Goal: Information Seeking & Learning: Learn about a topic

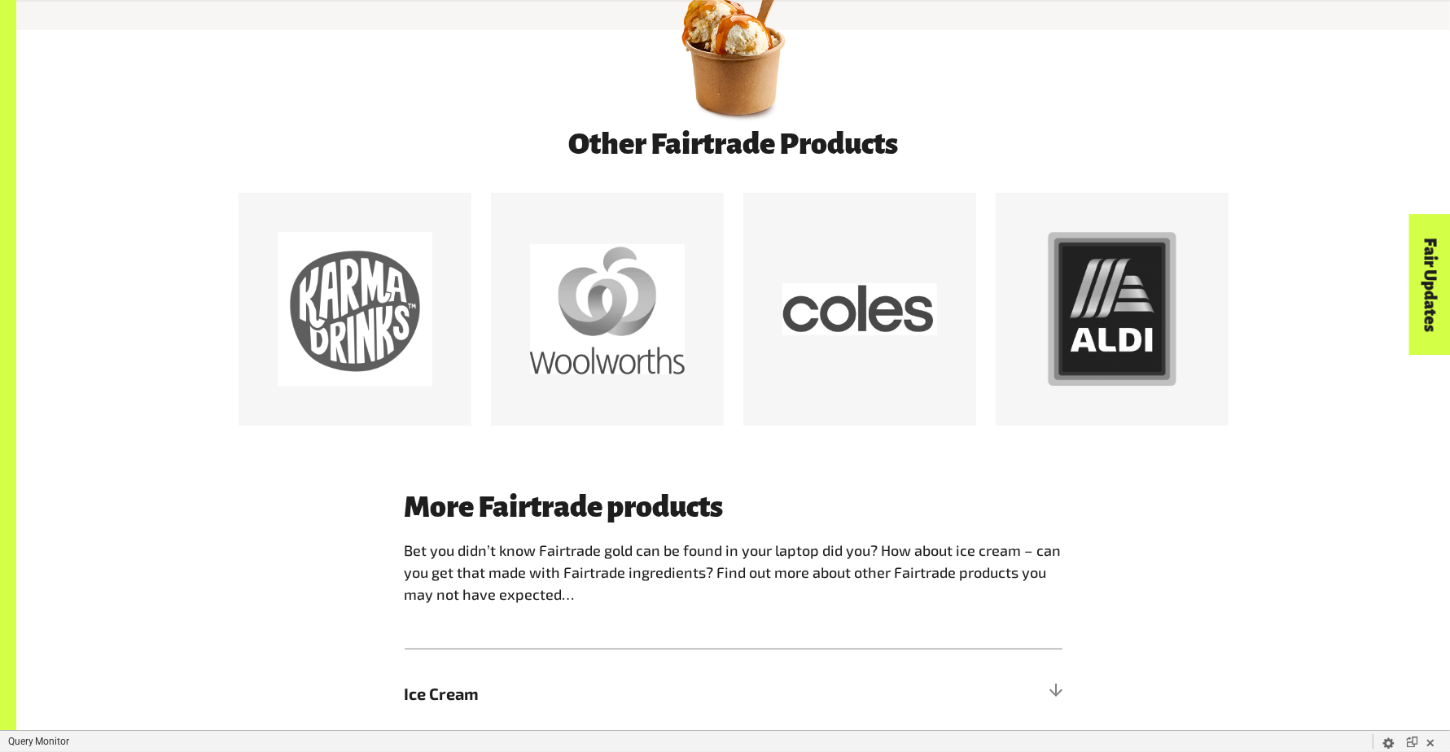
scroll to position [1194, 0]
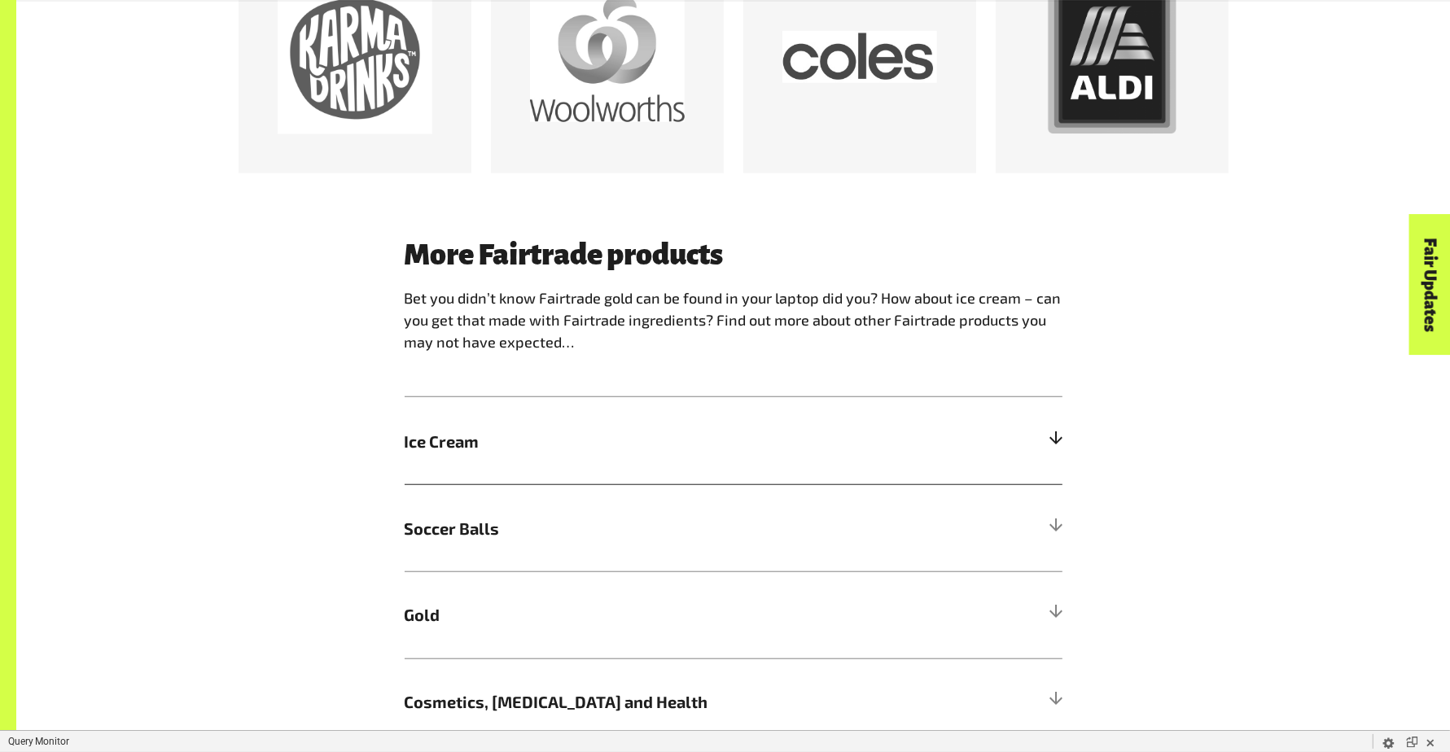
click at [900, 440] on h5 "Ice Cream" at bounding box center [734, 440] width 658 height 87
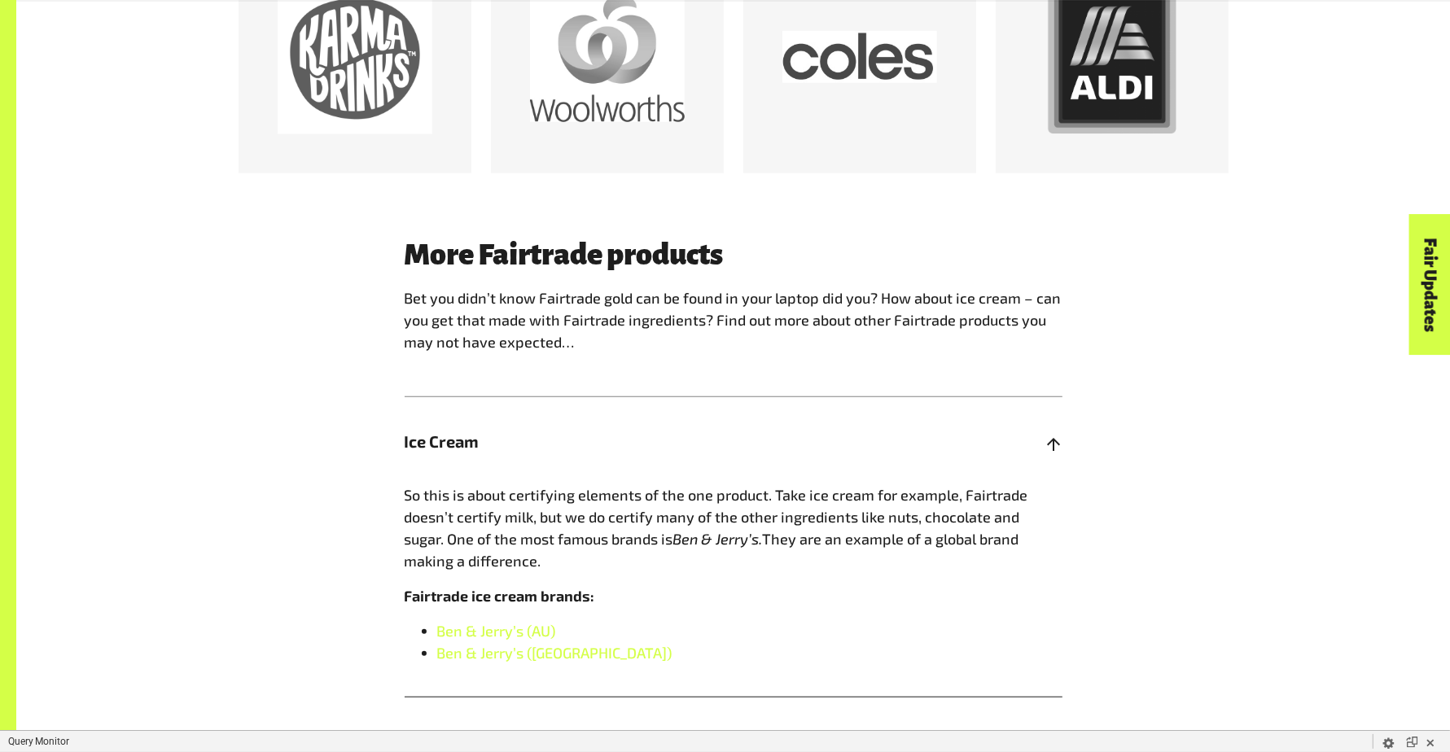
click at [900, 440] on h5 "Ice Cream" at bounding box center [734, 440] width 658 height 87
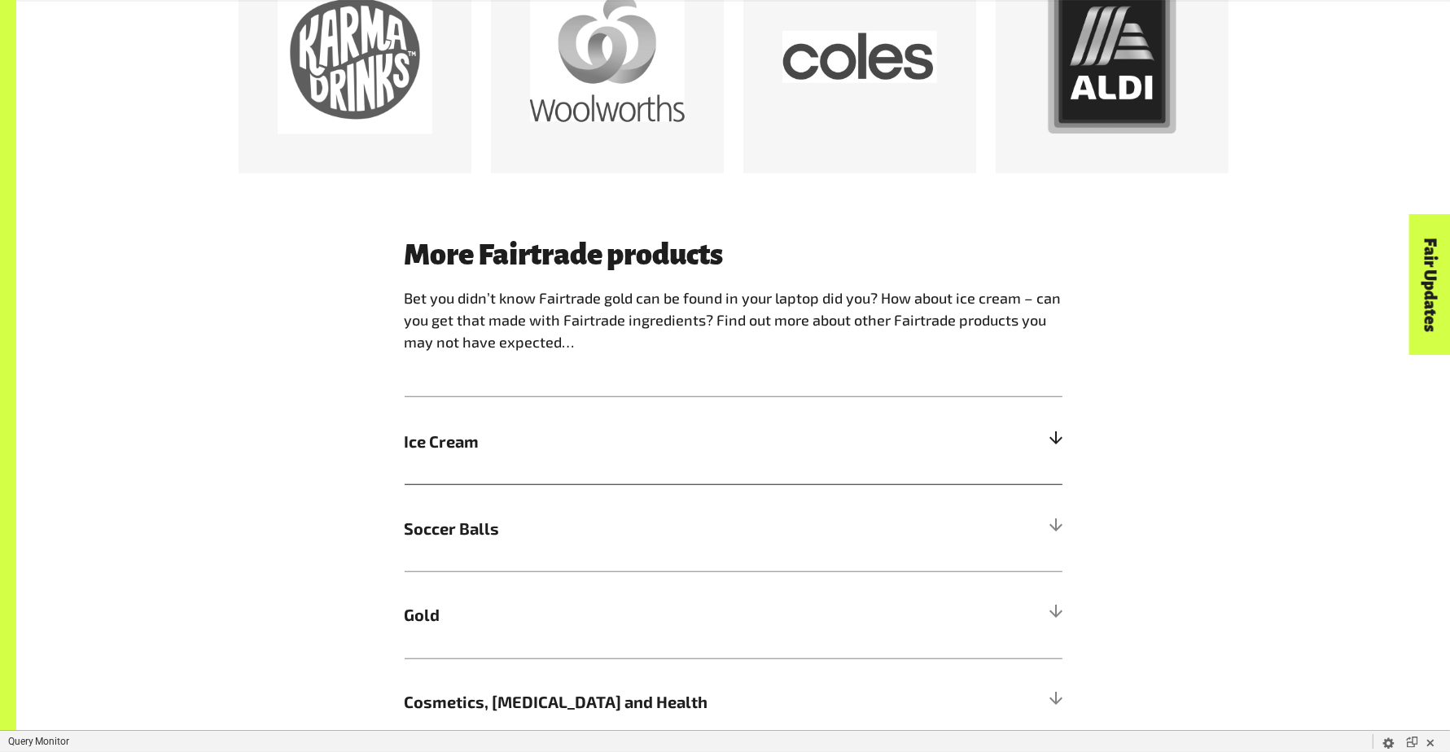
scroll to position [1437, 0]
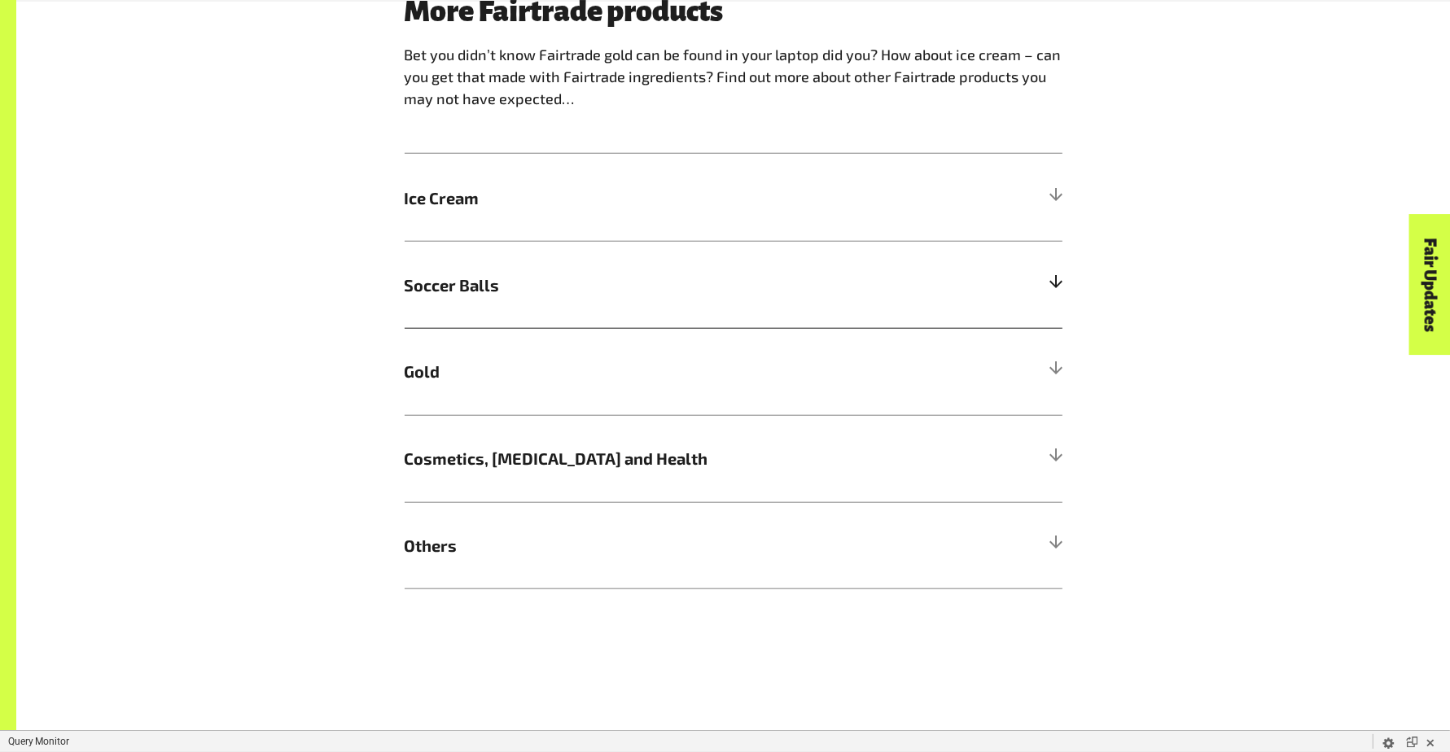
click at [870, 317] on h5 "Soccer Balls" at bounding box center [734, 284] width 658 height 87
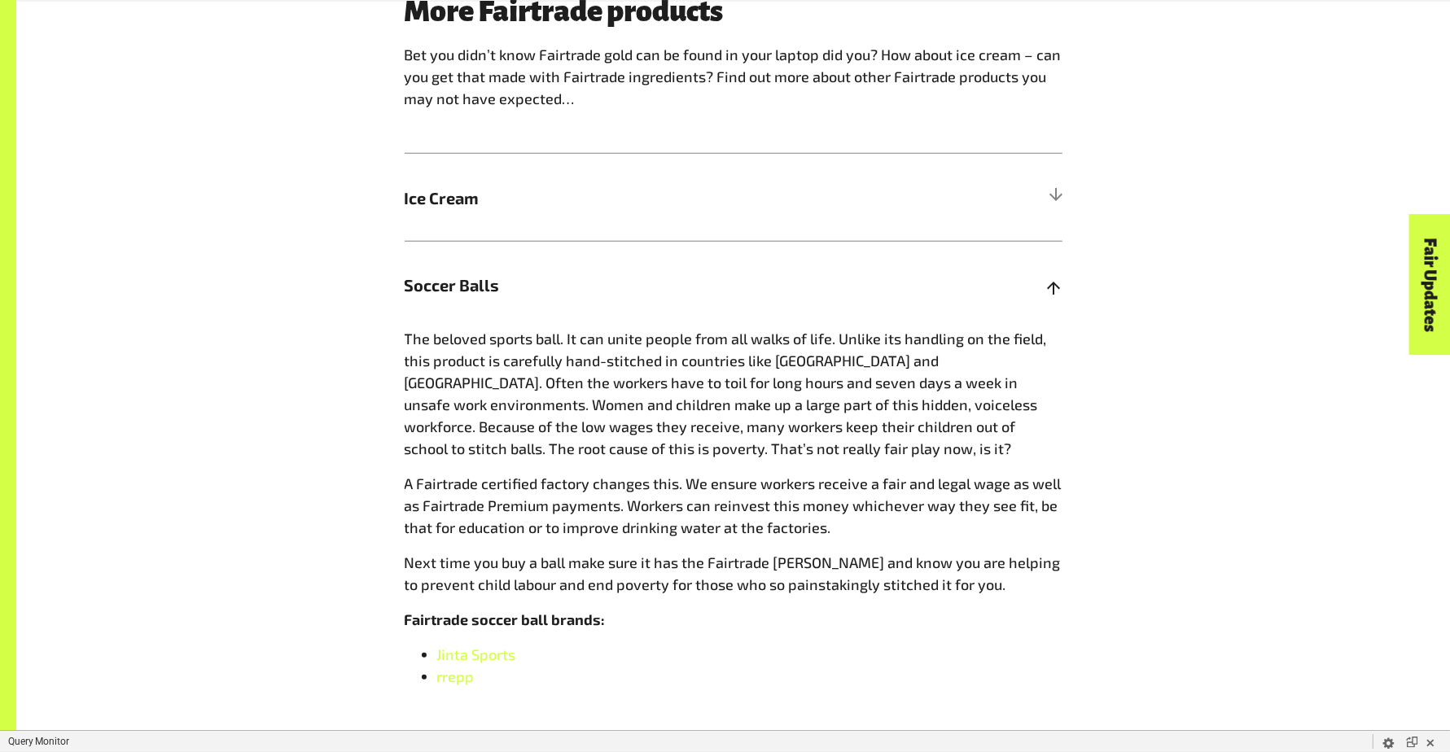
click at [870, 317] on h5 "Soccer Balls" at bounding box center [734, 284] width 658 height 87
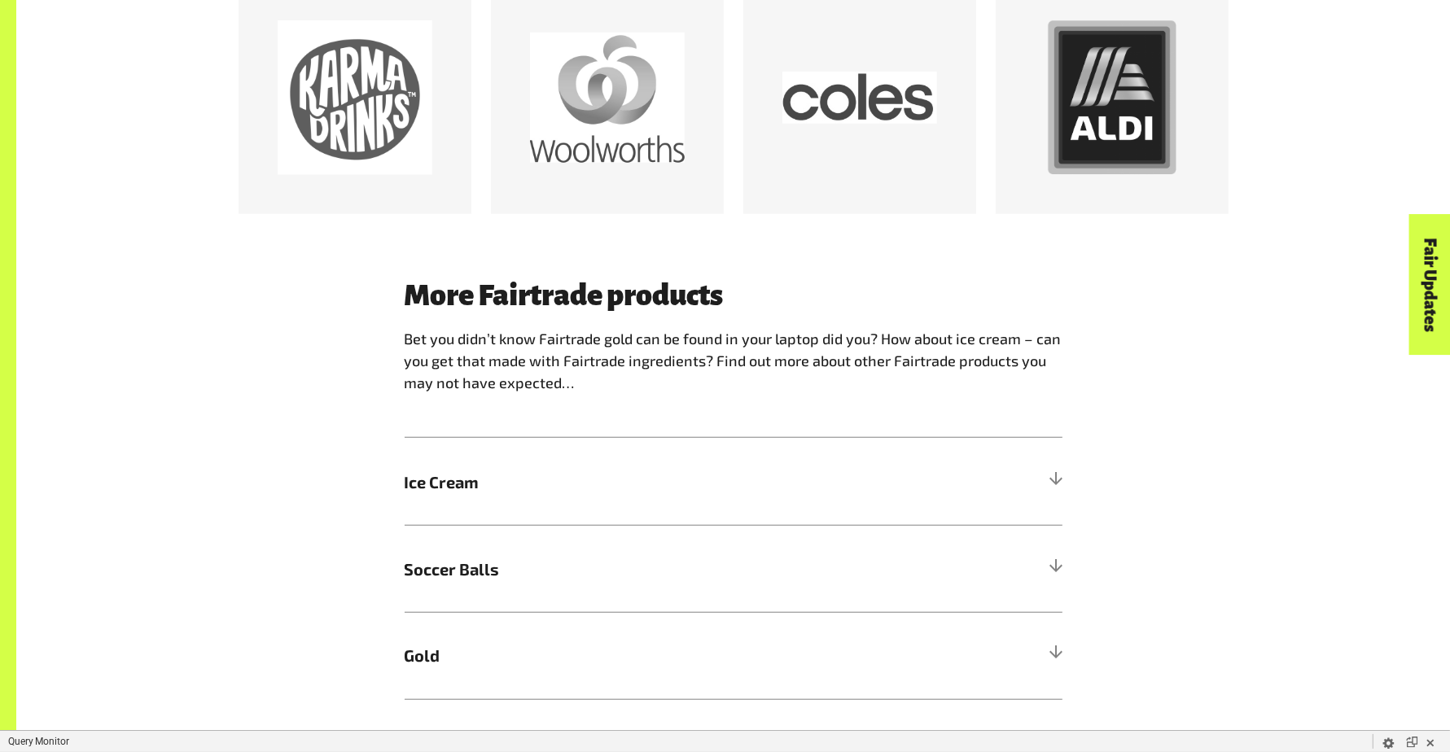
scroll to position [0, 0]
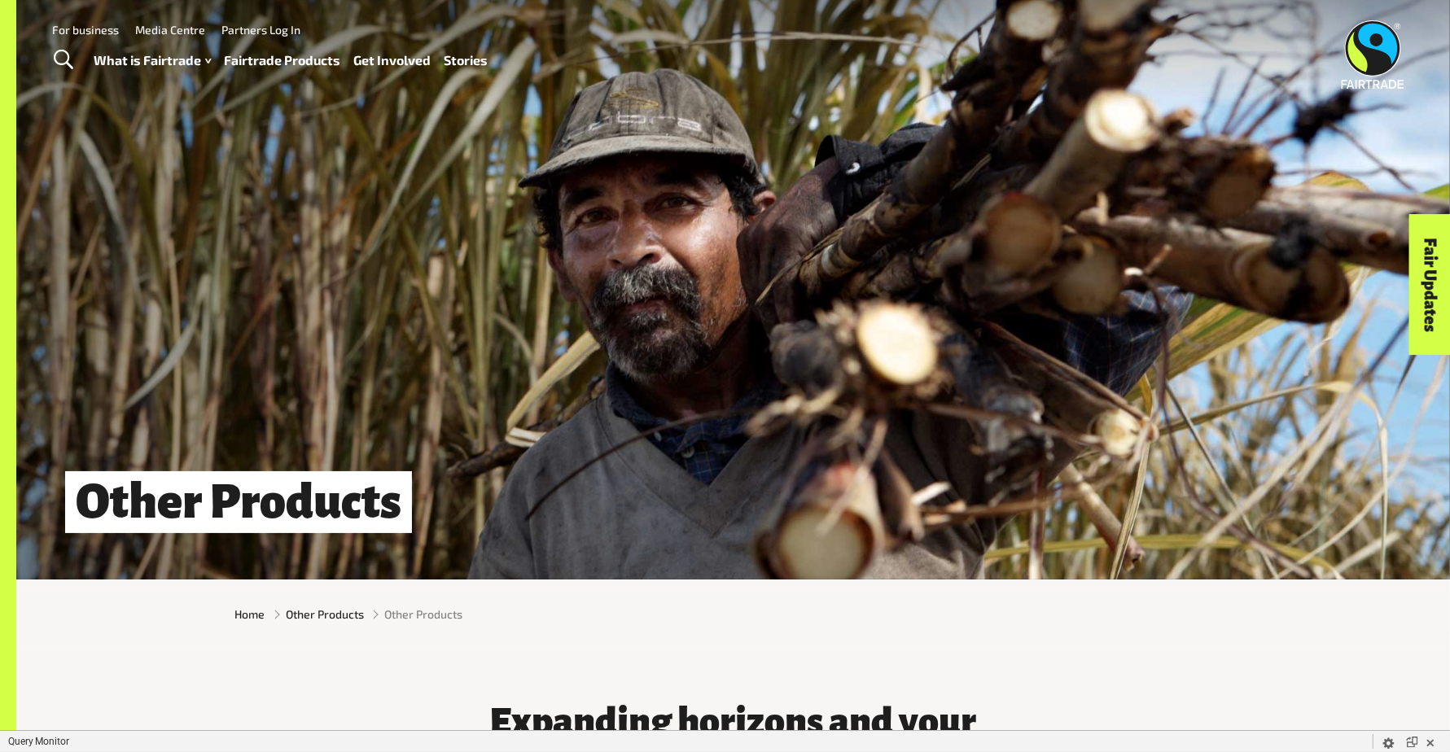
click at [280, 57] on link "Fairtrade Products" at bounding box center [283, 61] width 116 height 24
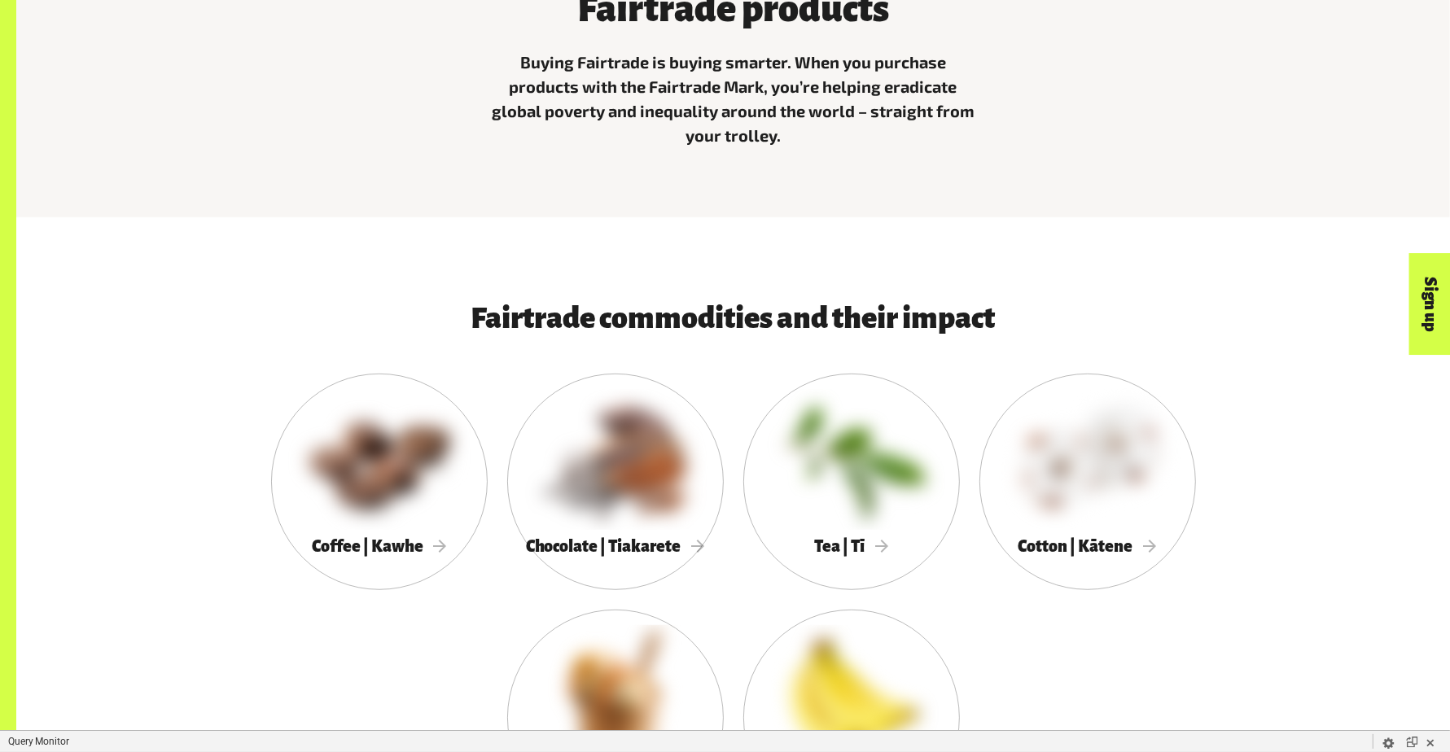
scroll to position [780, 0]
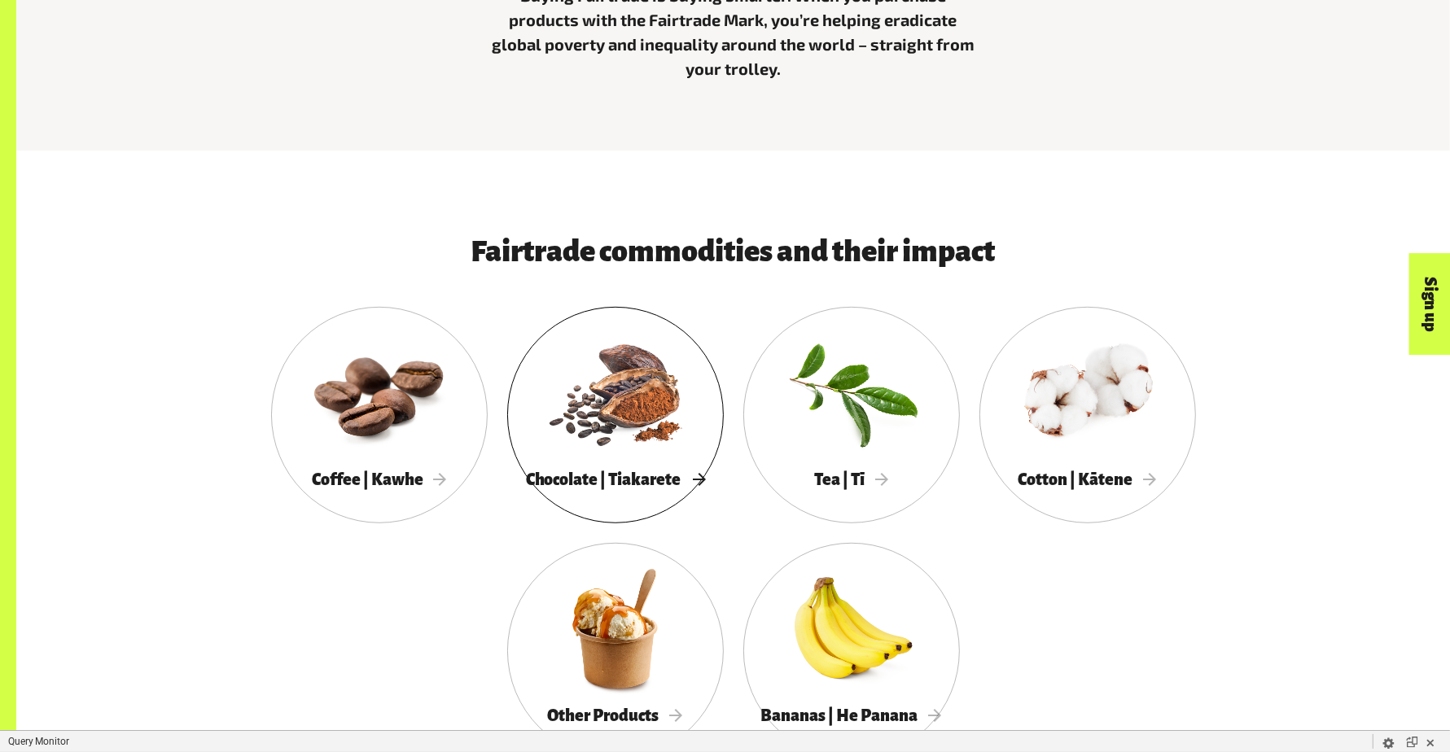
click at [643, 417] on div at bounding box center [615, 392] width 217 height 141
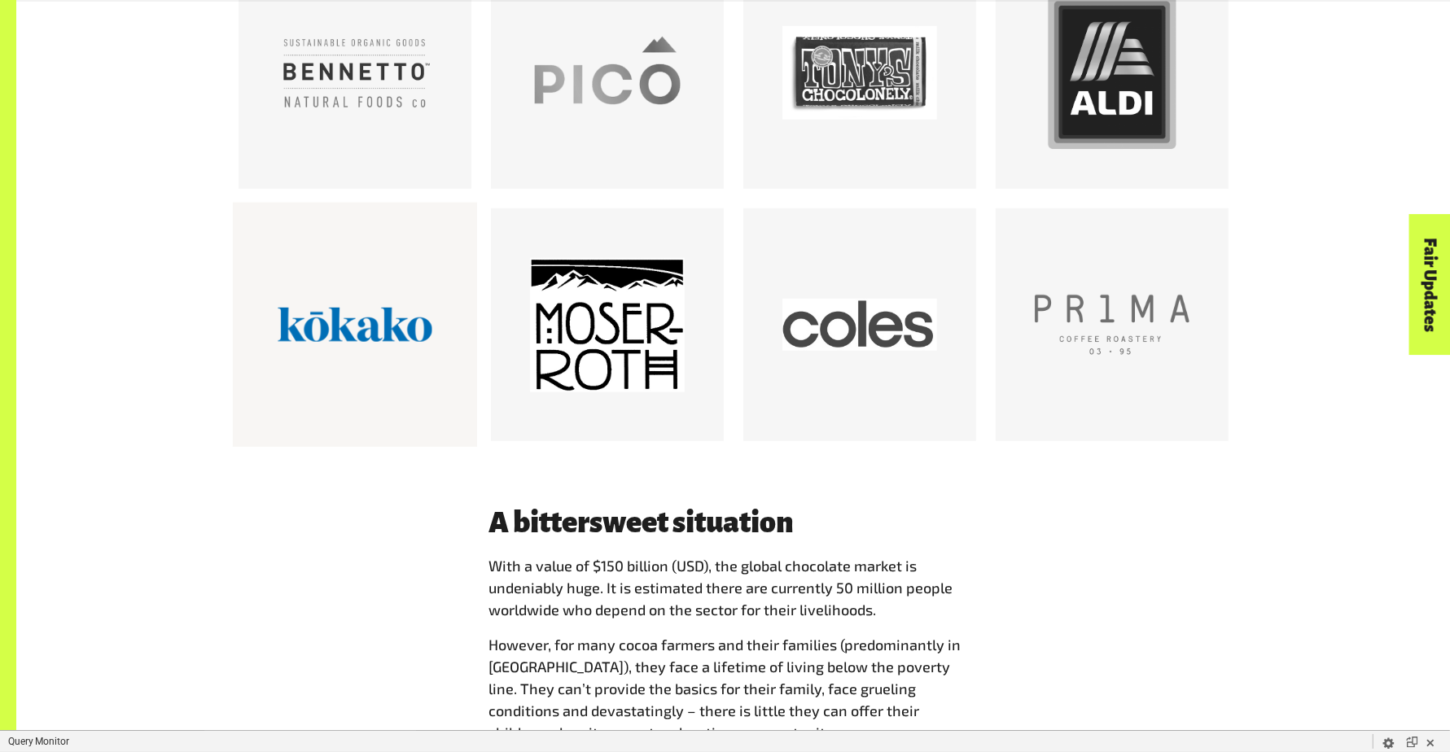
scroll to position [1191, 0]
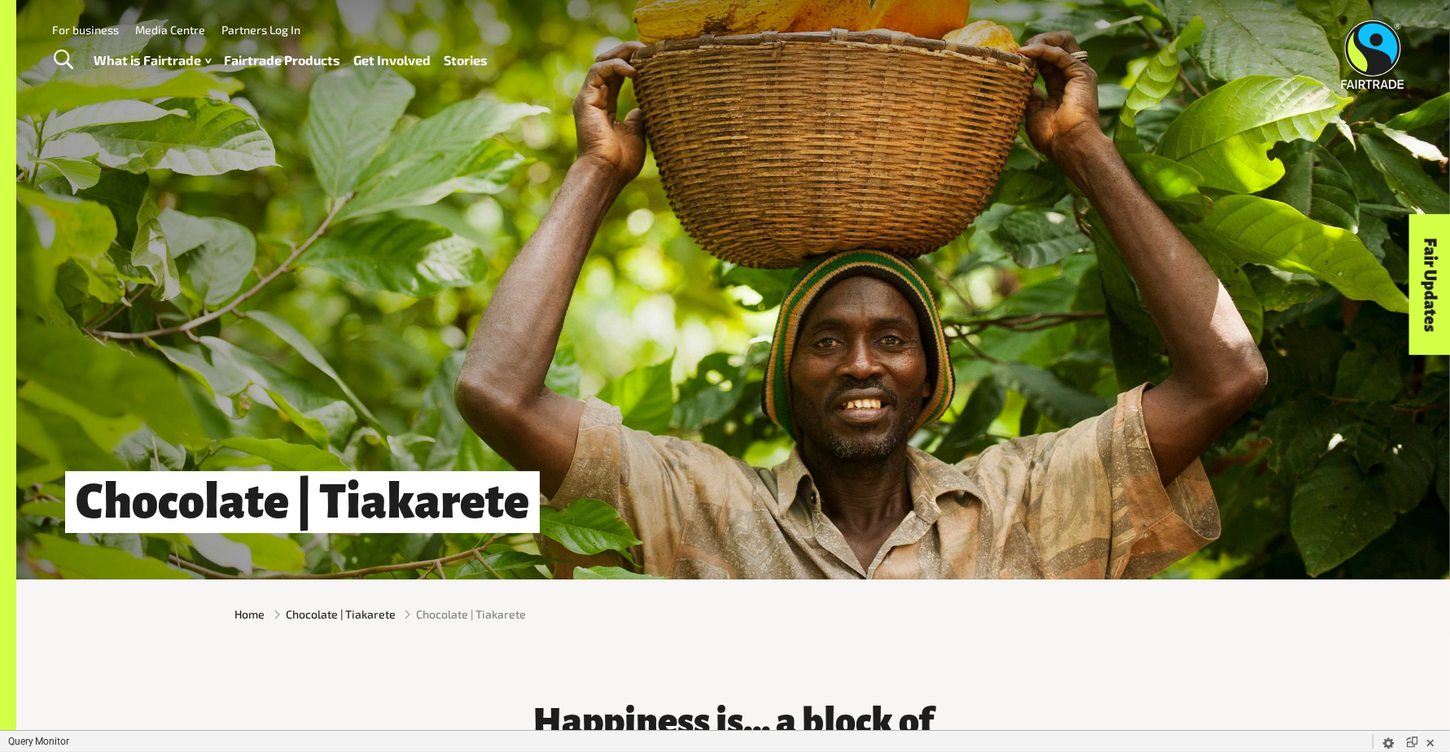
click at [301, 56] on link "Fairtrade Products" at bounding box center [283, 61] width 116 height 24
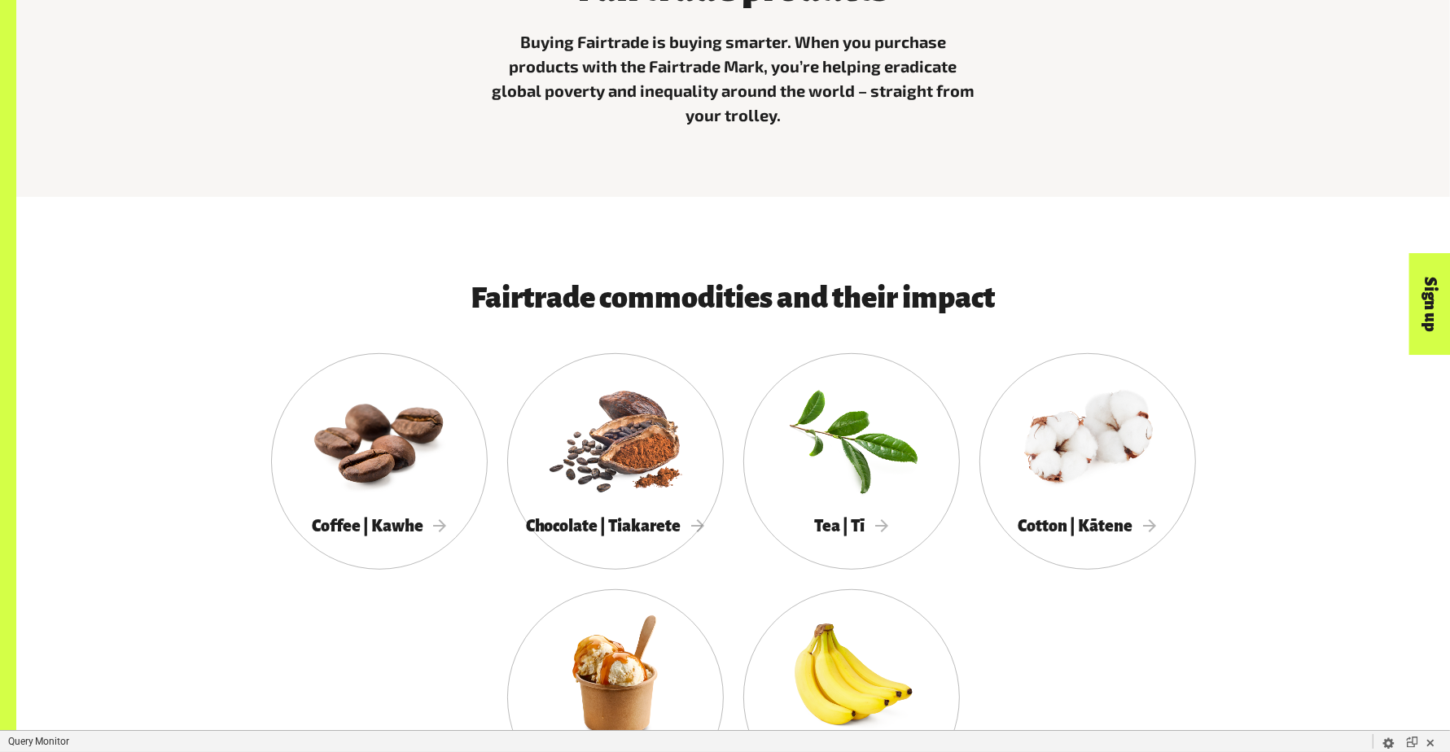
scroll to position [757, 0]
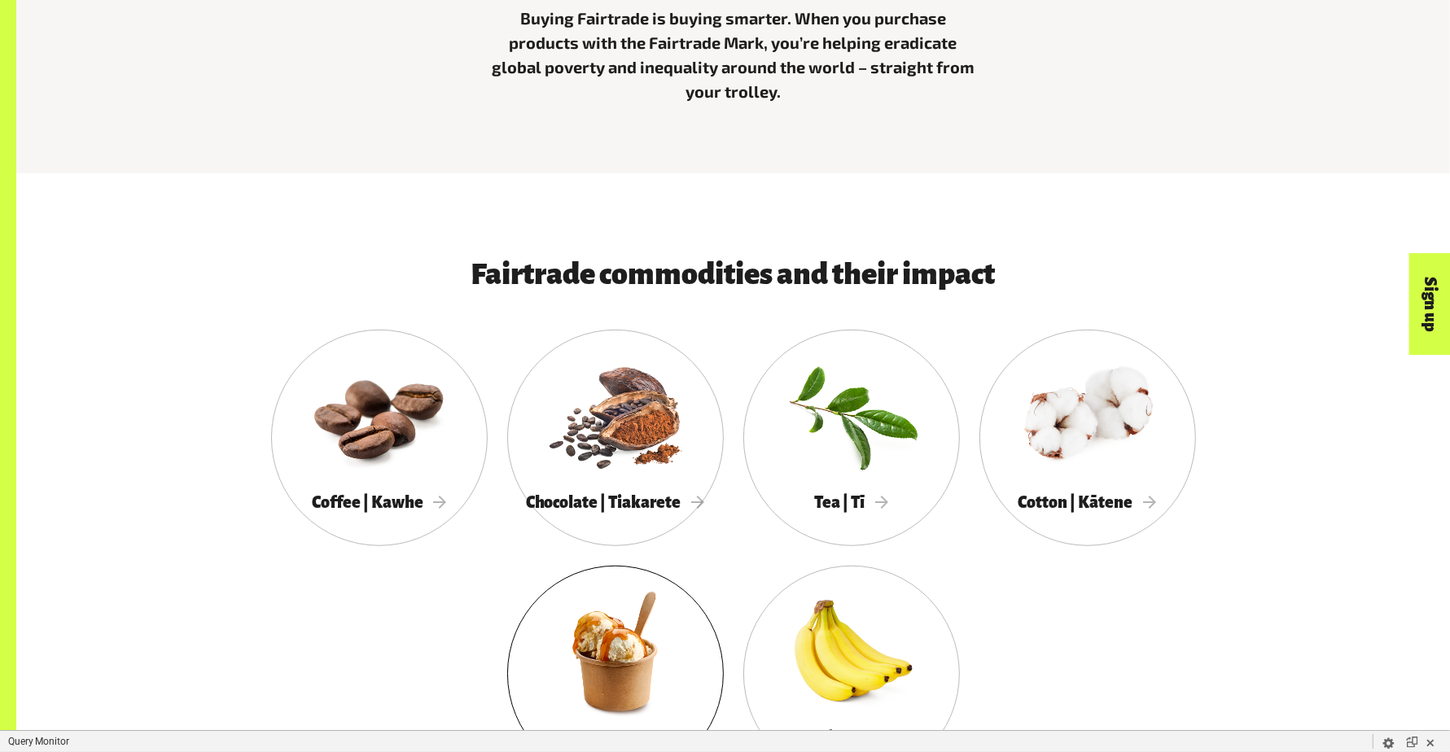
click at [637, 566] on link "Other Products" at bounding box center [615, 674] width 217 height 217
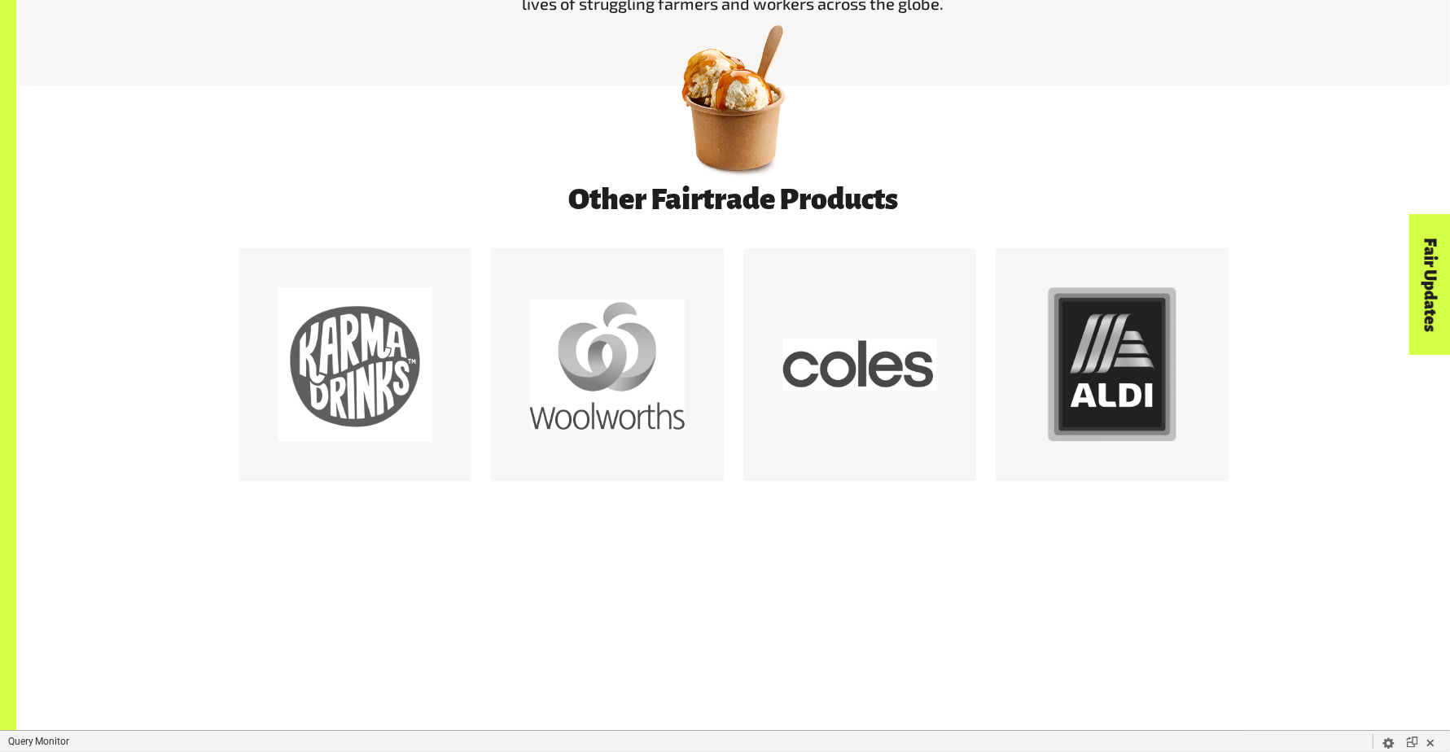
scroll to position [1052, 0]
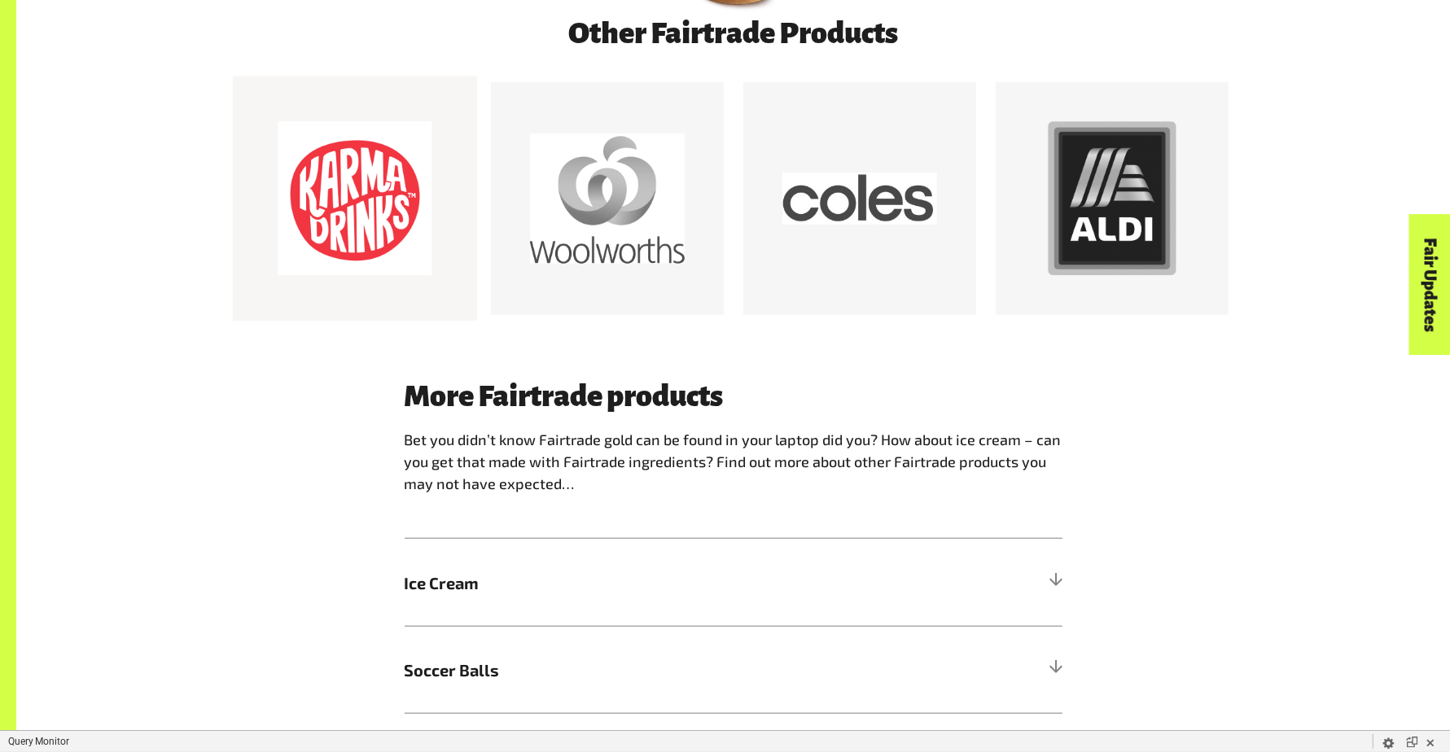
click at [387, 292] on div at bounding box center [354, 199] width 244 height 244
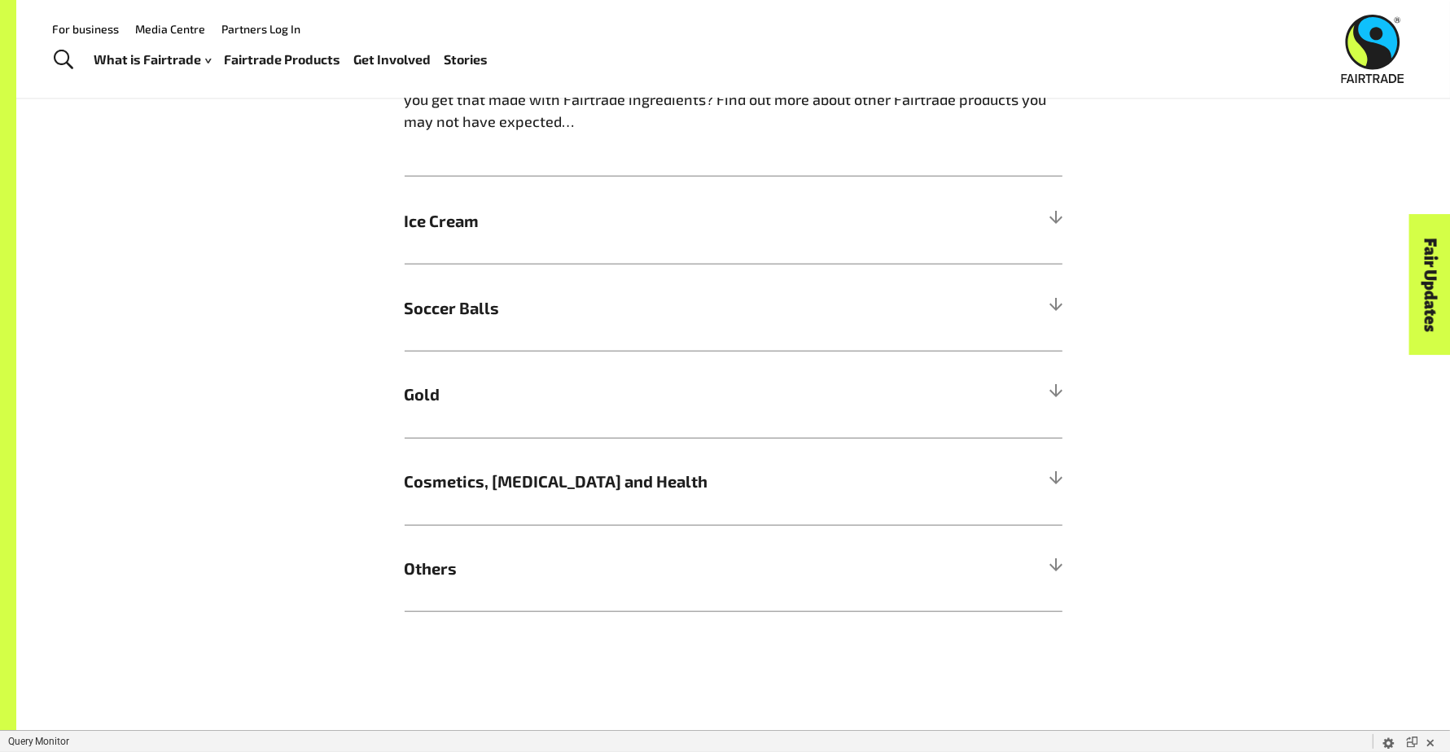
scroll to position [831, 0]
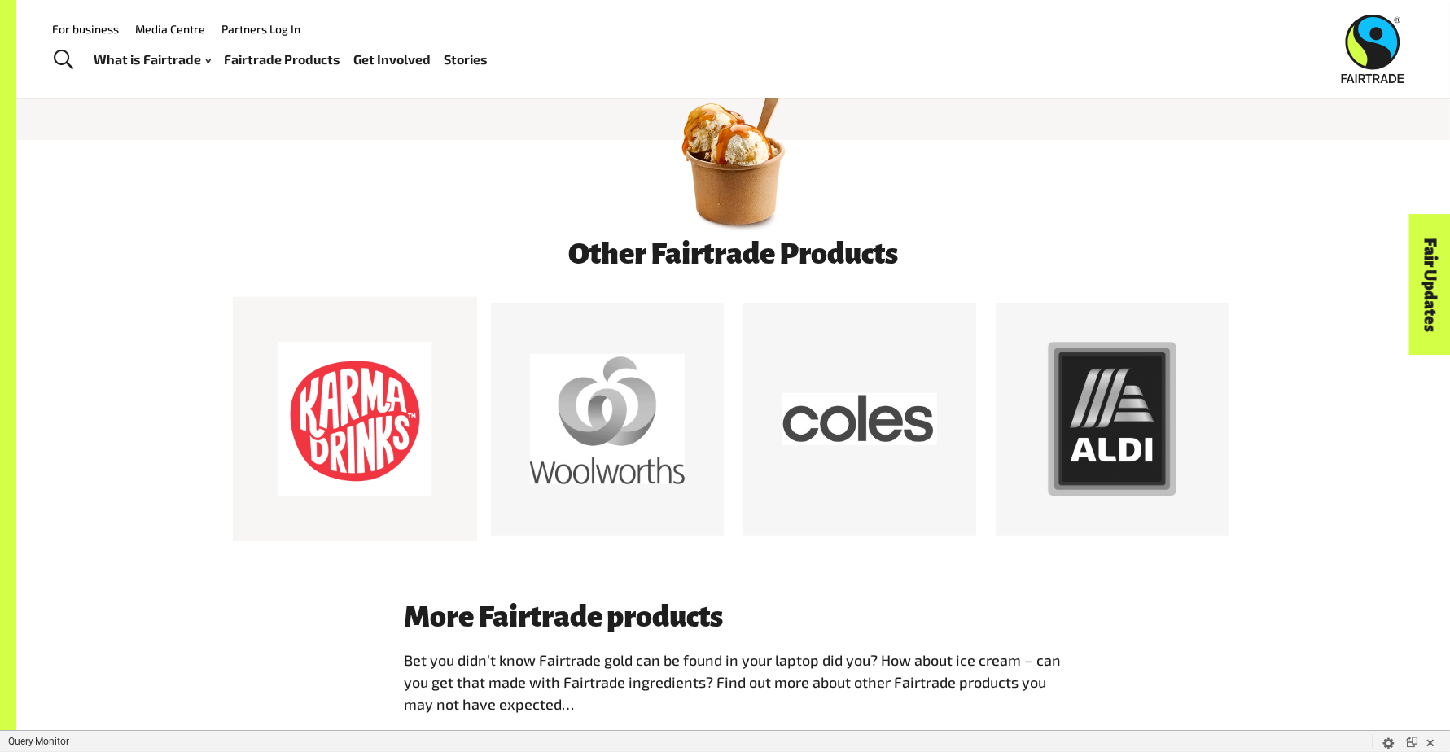
click at [253, 388] on div at bounding box center [354, 419] width 244 height 244
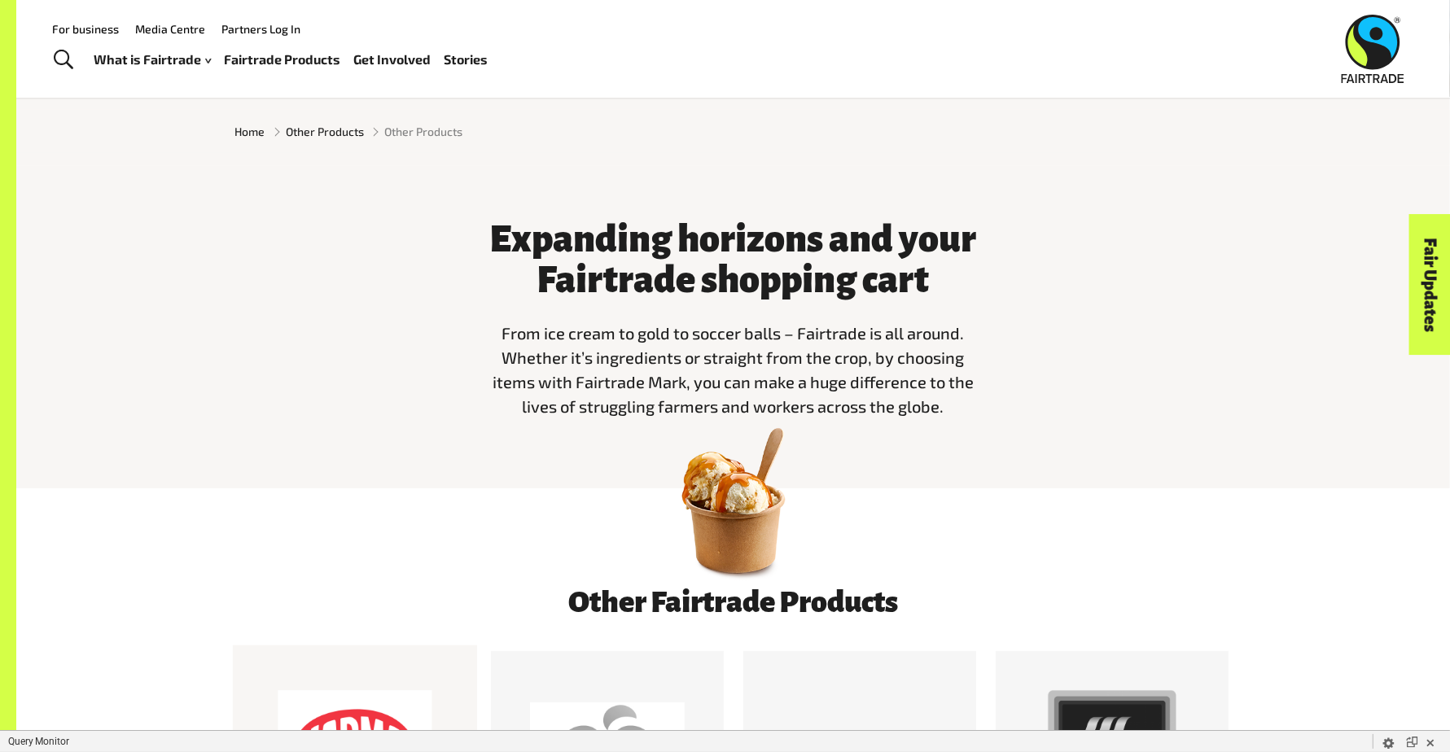
scroll to position [442, 0]
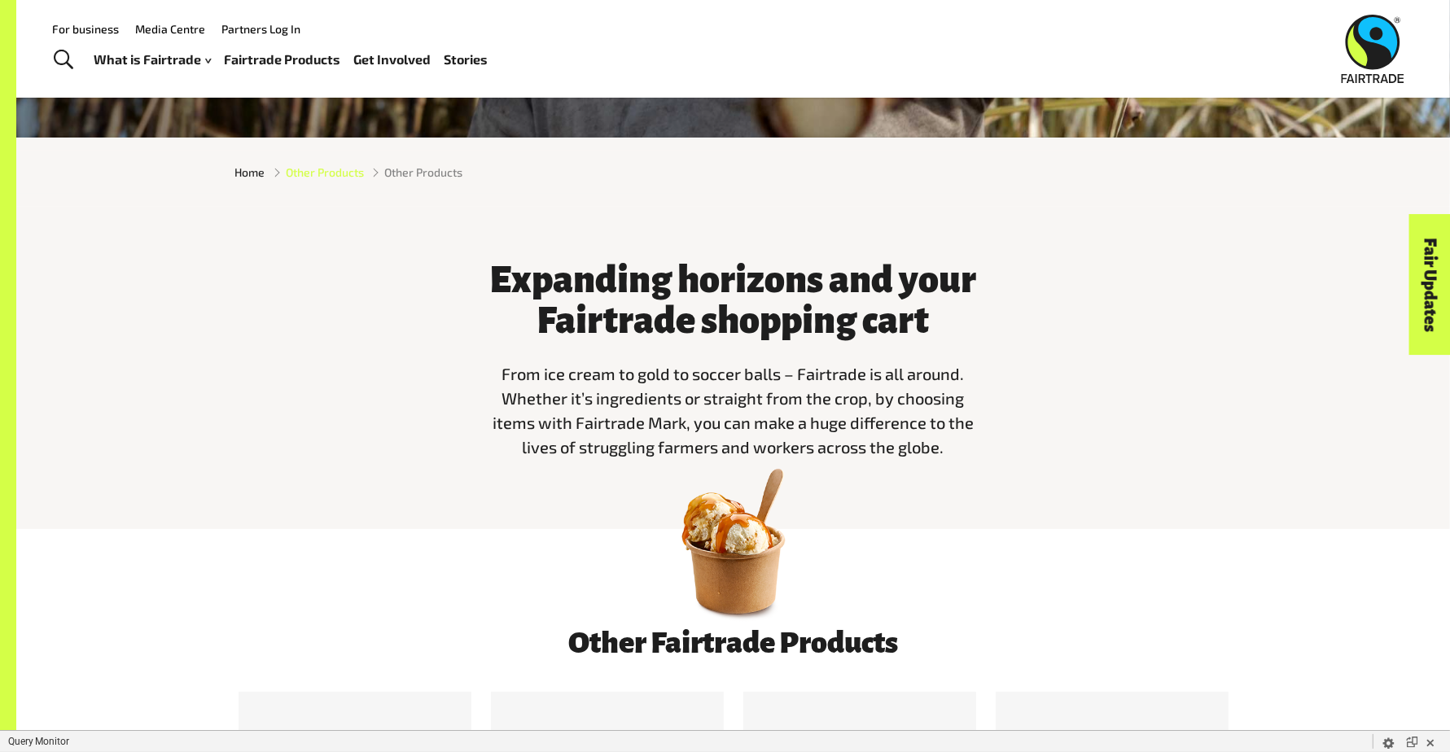
click at [318, 177] on span "Other Products" at bounding box center [325, 172] width 78 height 17
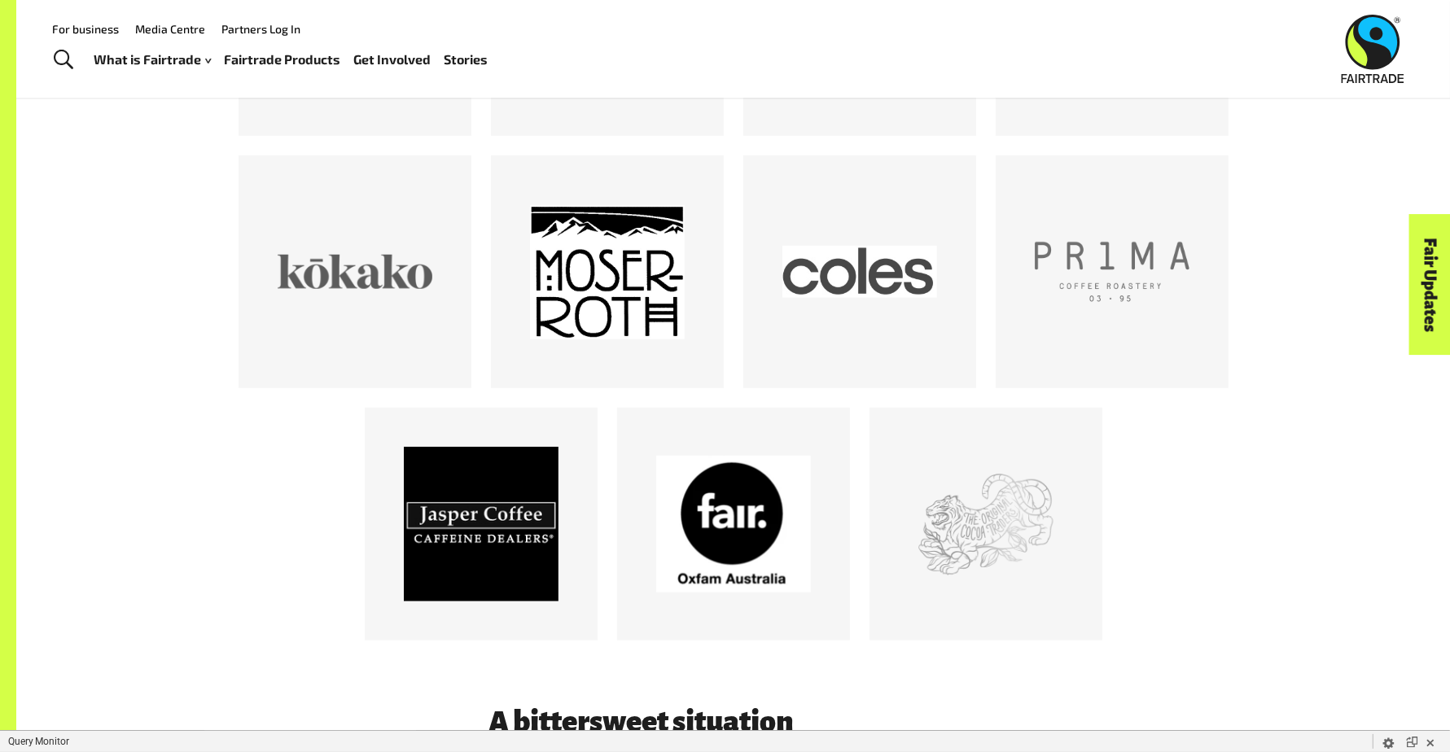
scroll to position [841, 0]
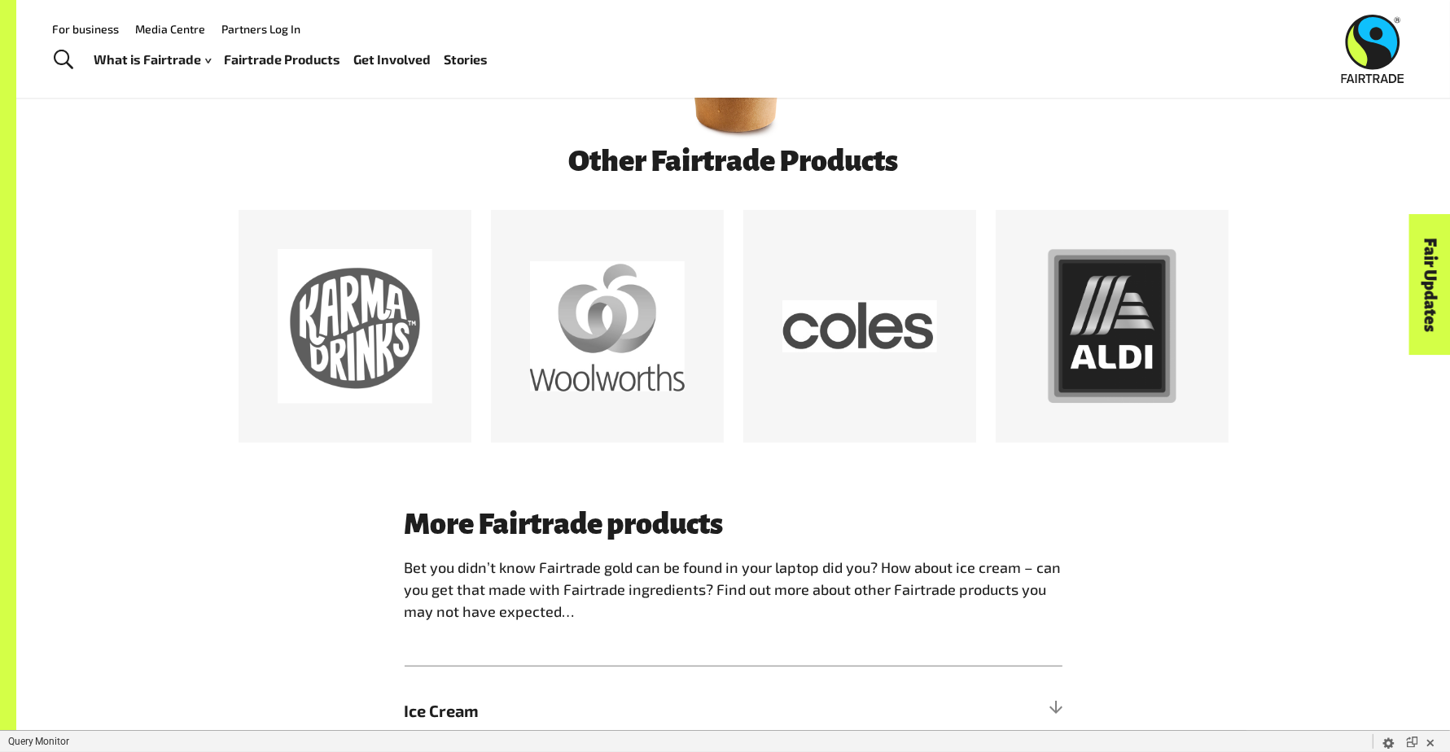
scroll to position [314, 0]
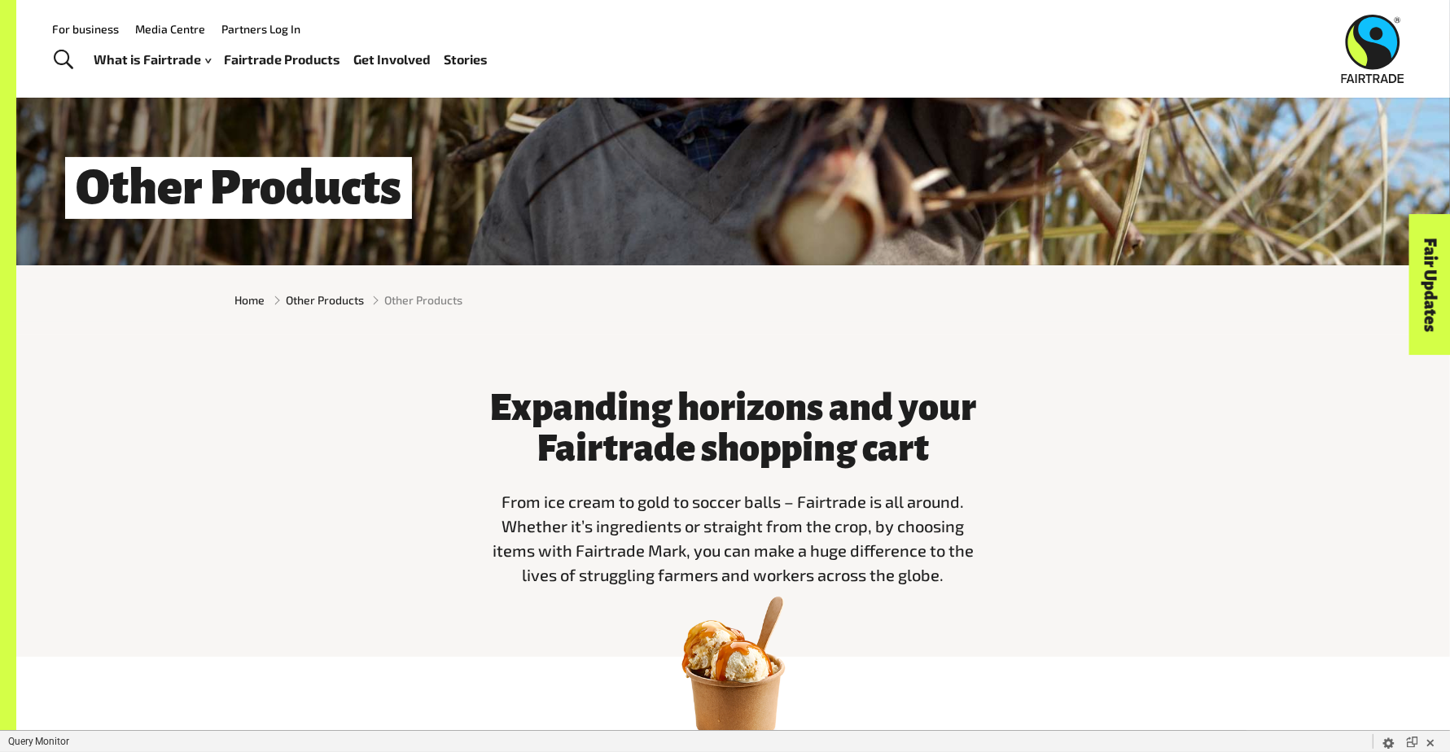
click at [262, 59] on link "Fairtrade Products" at bounding box center [283, 60] width 116 height 24
click at [256, 61] on link "Fairtrade Products" at bounding box center [283, 60] width 116 height 24
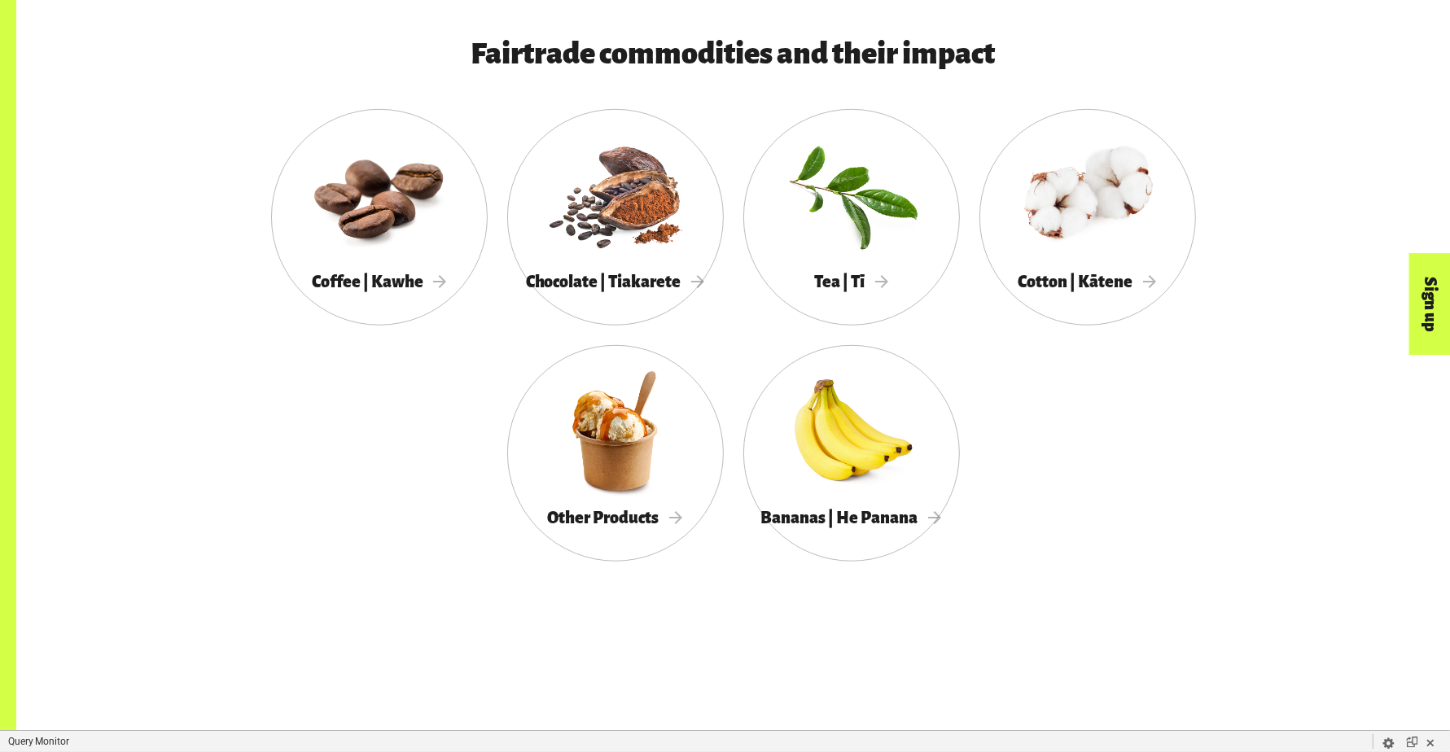
scroll to position [1093, 0]
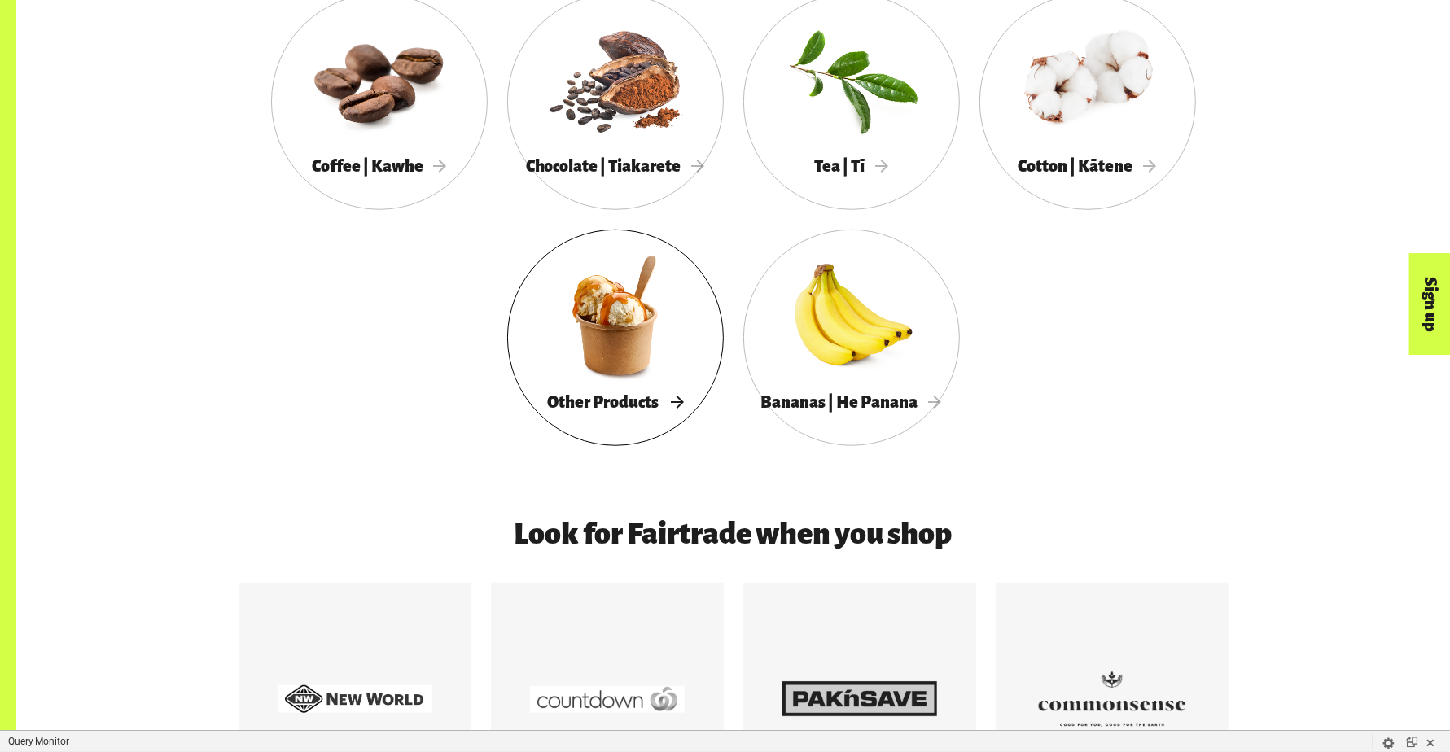
click at [643, 309] on div at bounding box center [615, 315] width 217 height 141
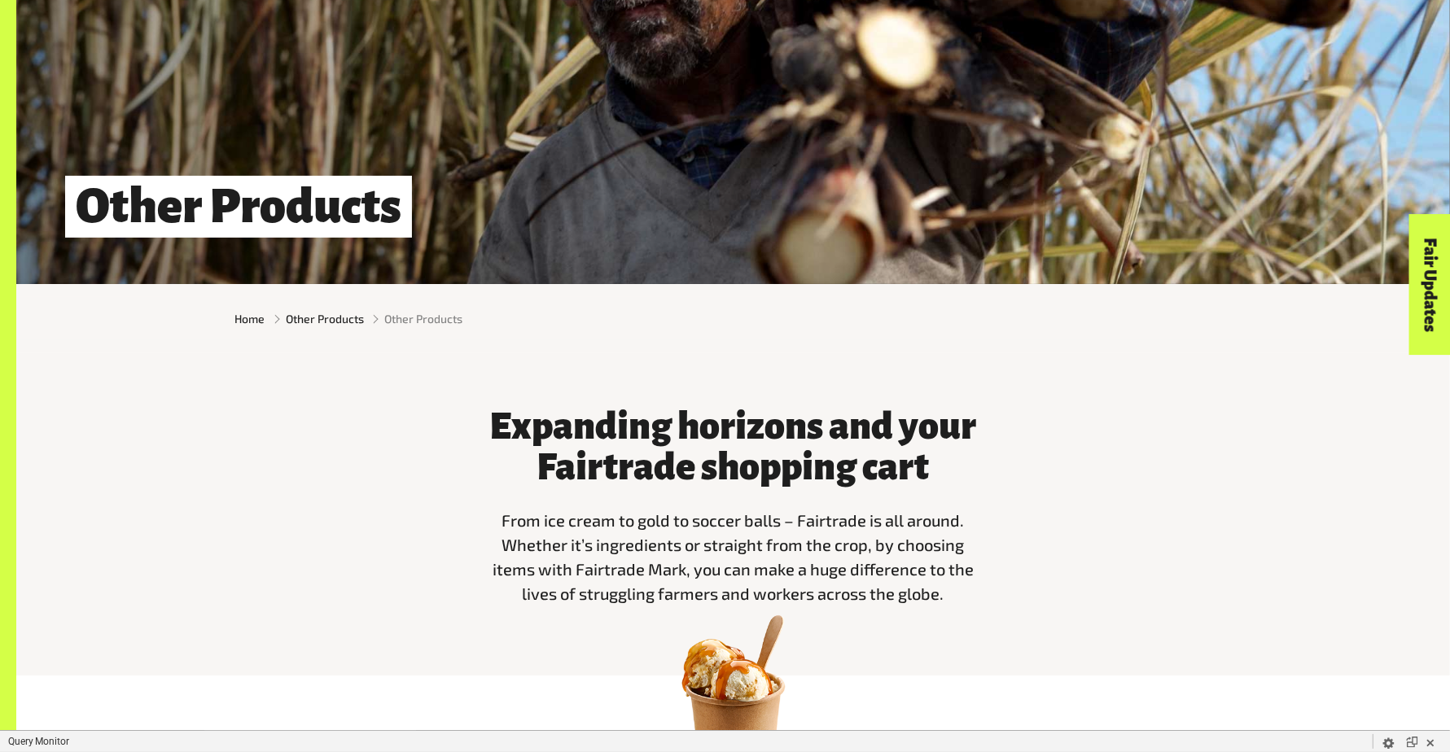
scroll to position [1130, 0]
